Goal: Transaction & Acquisition: Obtain resource

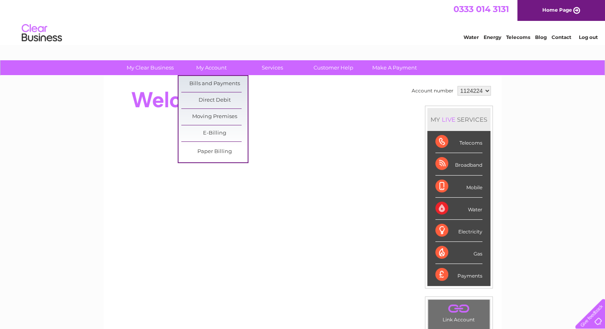
click at [211, 83] on link "Bills and Payments" at bounding box center [214, 84] width 66 height 16
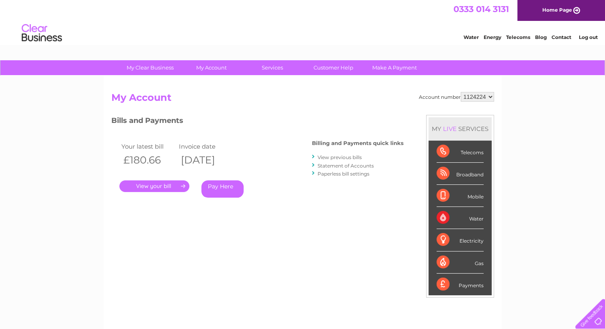
click at [490, 94] on select "1124224 1137083" at bounding box center [477, 97] width 33 height 10
select select "1137083"
click at [461, 92] on select "1124224 1137083" at bounding box center [477, 97] width 33 height 10
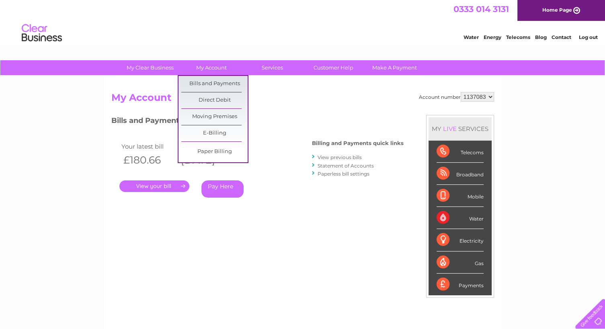
click at [210, 69] on link "My Account" at bounding box center [211, 67] width 66 height 15
click at [211, 84] on link "Bills and Payments" at bounding box center [214, 84] width 66 height 16
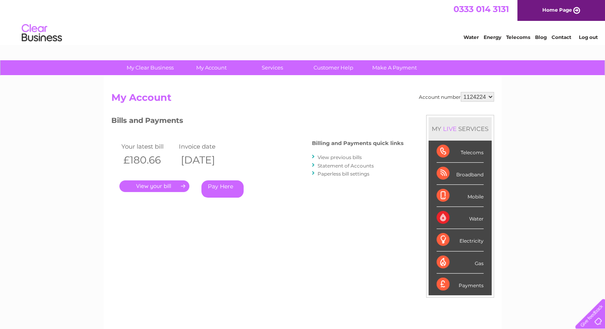
click at [488, 95] on select "1124224 1137083" at bounding box center [477, 97] width 33 height 10
select select "1137083"
click at [461, 92] on select "1124224 1137083" at bounding box center [477, 97] width 33 height 10
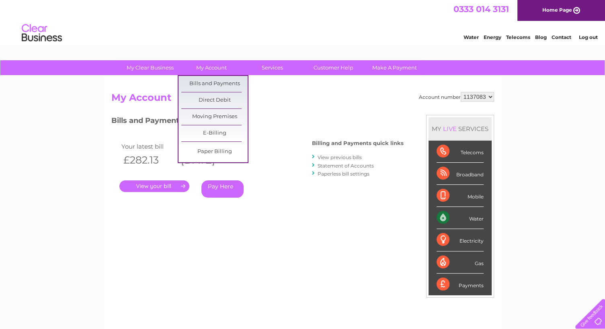
click at [213, 80] on link "Bills and Payments" at bounding box center [214, 84] width 66 height 16
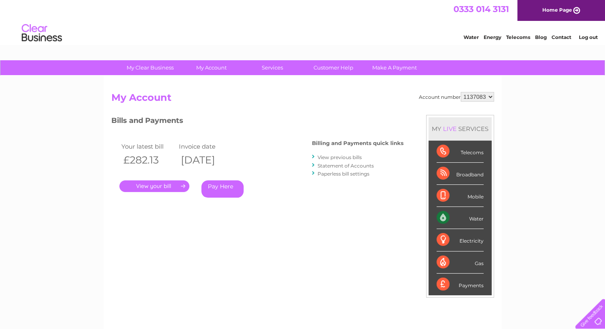
click at [149, 186] on link "." at bounding box center [154, 187] width 70 height 12
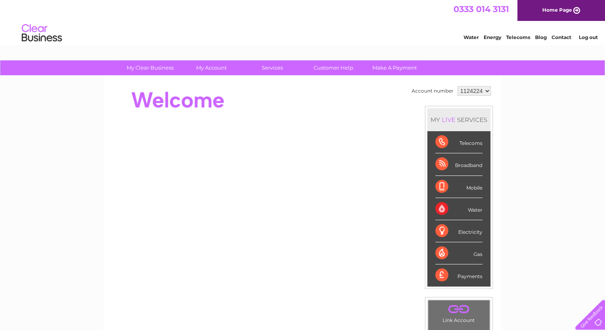
click at [484, 90] on select "1124224 1137083" at bounding box center [474, 91] width 33 height 10
click at [483, 89] on select "1124224 1137083" at bounding box center [474, 91] width 33 height 10
click at [483, 88] on select "1124224 1137083" at bounding box center [474, 91] width 33 height 10
select select "1137083"
click at [458, 86] on select "1124224 1137083" at bounding box center [474, 91] width 33 height 10
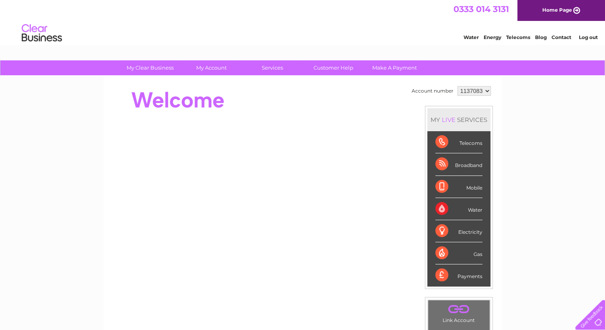
click at [468, 111] on div "MY LIVE SERVICES" at bounding box center [458, 119] width 63 height 23
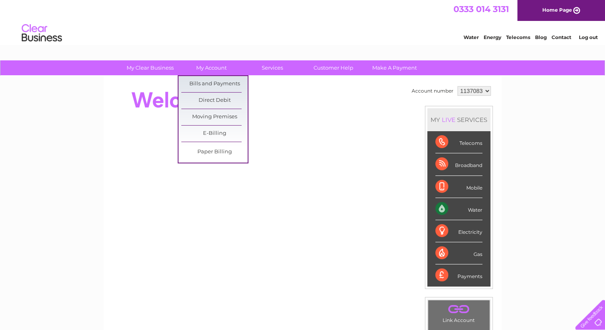
click at [214, 81] on link "Bills and Payments" at bounding box center [214, 84] width 66 height 16
click at [214, 83] on link "Bills and Payments" at bounding box center [214, 84] width 66 height 16
click at [215, 83] on link "Bills and Payments" at bounding box center [214, 84] width 66 height 16
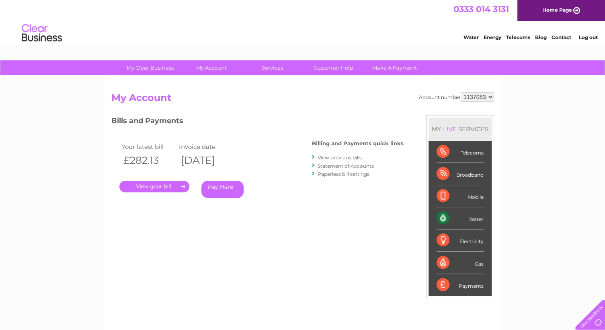
click at [157, 183] on link "." at bounding box center [154, 187] width 70 height 12
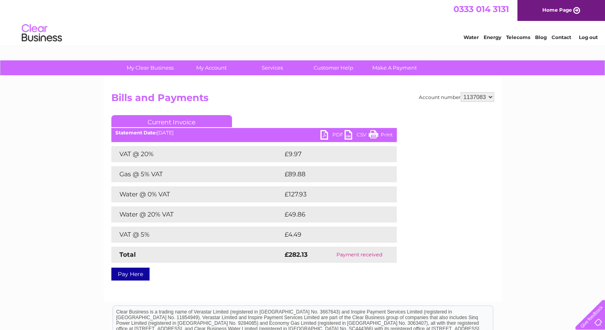
click at [491, 96] on select "1124224 1137083" at bounding box center [477, 97] width 33 height 10
select select "1124224"
click at [461, 92] on select "1124224 1137083" at bounding box center [477, 97] width 33 height 10
click at [476, 106] on h2 "Bills and Payments" at bounding box center [302, 99] width 383 height 15
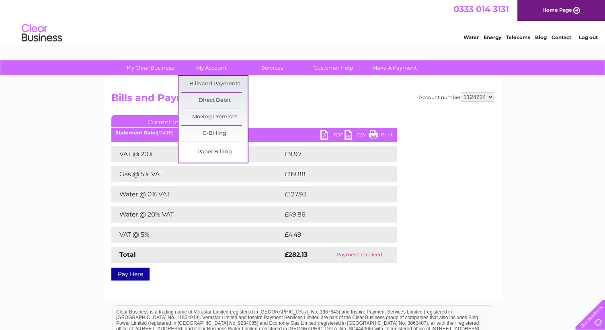
click at [201, 81] on link "Bills and Payments" at bounding box center [214, 84] width 66 height 16
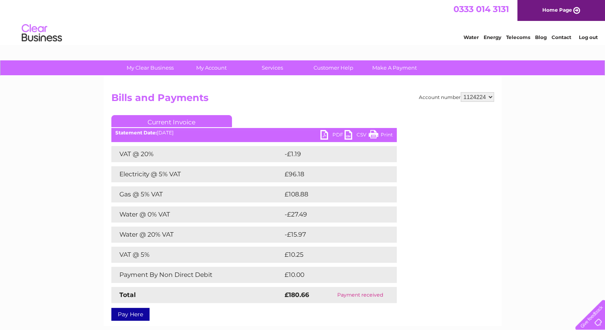
click at [245, 171] on td "Electricity @ 5% VAT" at bounding box center [196, 174] width 171 height 16
click at [335, 133] on link "PDF" at bounding box center [332, 136] width 24 height 12
click at [332, 133] on link "PDF" at bounding box center [332, 136] width 24 height 12
click at [326, 136] on link "PDF" at bounding box center [332, 136] width 24 height 12
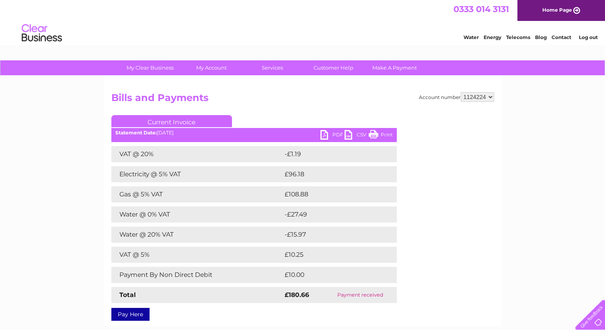
click at [326, 136] on link "PDF" at bounding box center [332, 136] width 24 height 12
click at [337, 133] on link "PDF" at bounding box center [332, 136] width 24 height 12
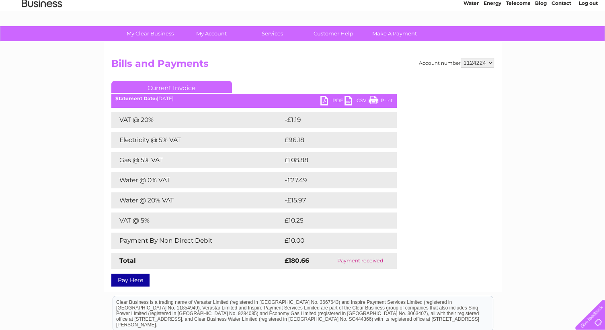
scroll to position [18, 0]
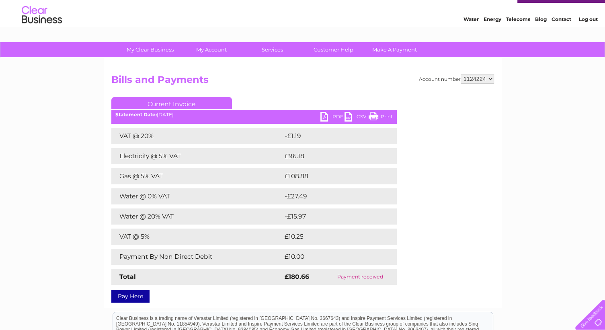
click at [325, 114] on link "PDF" at bounding box center [332, 118] width 24 height 12
click at [489, 77] on select "1124224 1137083" at bounding box center [477, 79] width 33 height 10
select select "1137083"
click at [461, 74] on select "1124224 1137083" at bounding box center [477, 79] width 33 height 10
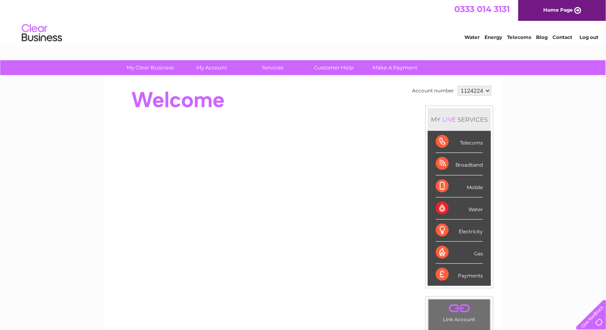
click at [487, 90] on select "1124224 1137083" at bounding box center [474, 91] width 33 height 10
select select "1137083"
click at [458, 86] on select "1124224 1137083" at bounding box center [474, 91] width 33 height 10
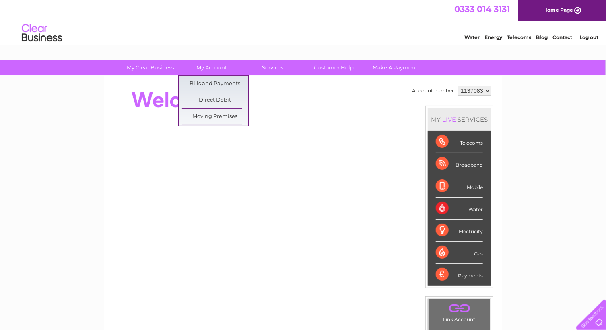
click at [212, 65] on link "My Account" at bounding box center [212, 67] width 66 height 15
click at [212, 82] on link "Bills and Payments" at bounding box center [215, 84] width 66 height 16
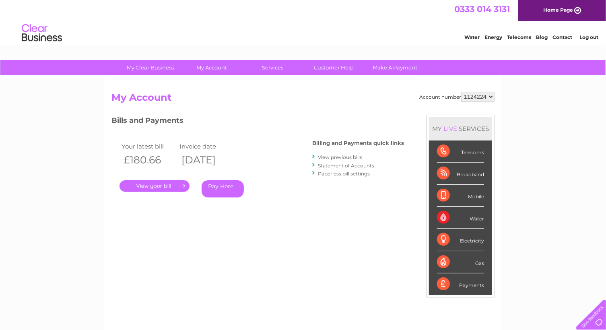
click at [156, 185] on link "." at bounding box center [154, 187] width 70 height 12
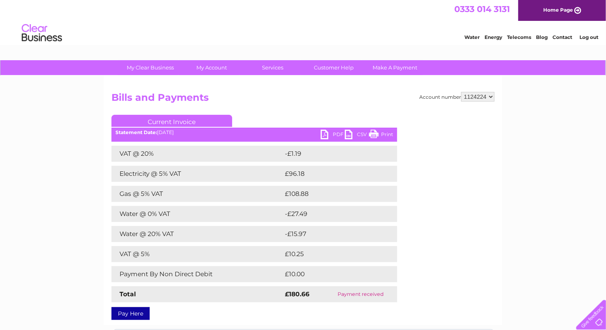
click at [323, 131] on link "PDF" at bounding box center [332, 136] width 24 height 12
click at [489, 95] on select "1124224 1137083" at bounding box center [477, 97] width 33 height 10
select select "1137083"
click at [462, 92] on select "1124224 1137083" at bounding box center [477, 97] width 33 height 10
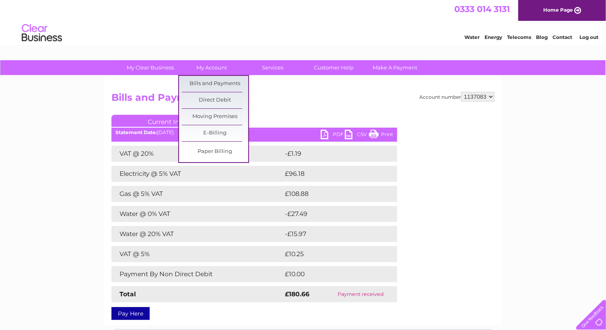
click at [209, 82] on link "Bills and Payments" at bounding box center [215, 84] width 66 height 16
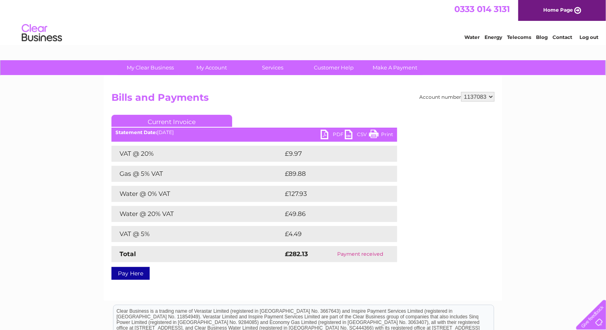
click at [325, 133] on link "PDF" at bounding box center [332, 136] width 24 height 12
click at [325, 132] on link "PDF" at bounding box center [332, 136] width 24 height 12
click at [491, 94] on select "1124224 1137083" at bounding box center [477, 97] width 33 height 10
